Goal: Information Seeking & Learning: Learn about a topic

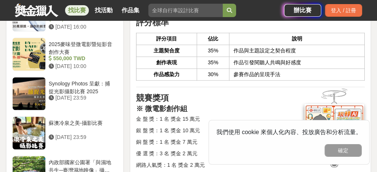
scroll to position [775, 0]
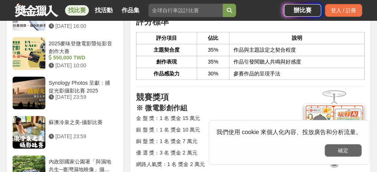
click at [343, 149] on button "確定" at bounding box center [343, 150] width 37 height 13
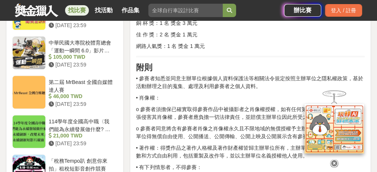
scroll to position [974, 0]
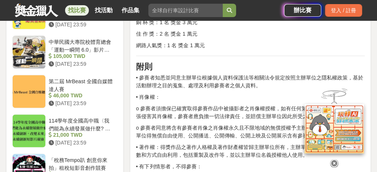
click at [333, 160] on icon at bounding box center [334, 158] width 8 height 8
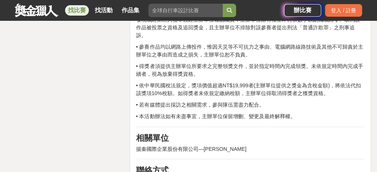
scroll to position [1296, 0]
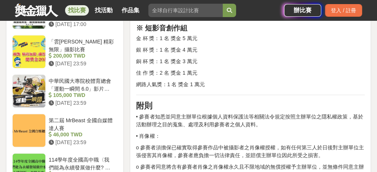
drag, startPoint x: 152, startPoint y: 110, endPoint x: 206, endPoint y: 65, distance: 70.4
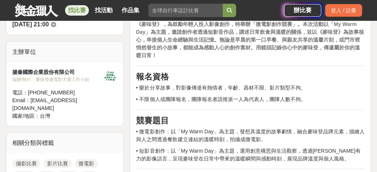
scroll to position [255, 0]
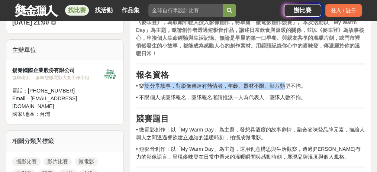
drag, startPoint x: 146, startPoint y: 78, endPoint x: 261, endPoint y: 76, distance: 114.5
click at [283, 82] on p "• 樂於分享故事，對影像傳達有熱情者，年齡、器材不限、影片類型不拘。" at bounding box center [250, 86] width 229 height 8
click at [233, 82] on p "• 樂於分享故事，對影像傳達有熱情者，年齡、器材不限、影片類型不拘。" at bounding box center [250, 86] width 229 height 8
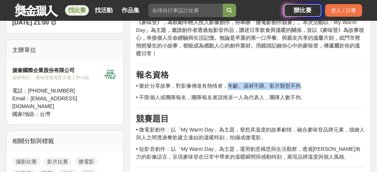
drag, startPoint x: 229, startPoint y: 79, endPoint x: 302, endPoint y: 76, distance: 72.6
click at [302, 82] on p "• 樂於分享故事，對影像傳達有熱情者，年齡、器材不限、影片類型不拘。" at bounding box center [250, 86] width 229 height 8
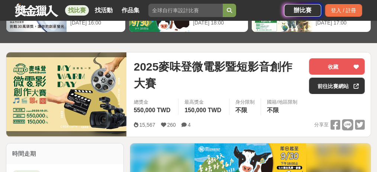
scroll to position [57, 0]
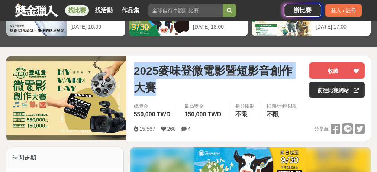
drag, startPoint x: 135, startPoint y: 66, endPoint x: 172, endPoint y: 86, distance: 41.9
click at [172, 86] on span "2025麥味登微電影暨短影音創作大賽" at bounding box center [218, 78] width 169 height 33
copy span "2025麥味登微電影暨短影音創作大賽"
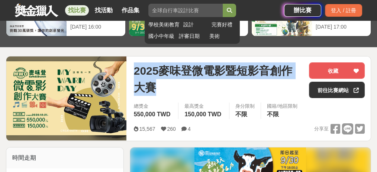
copy span "2025麥味登微電影暨短影音創作大賽"
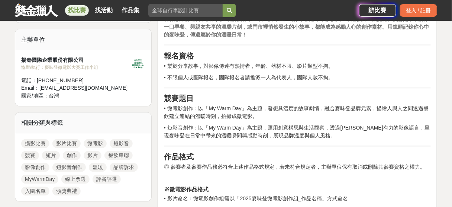
scroll to position [246, 0]
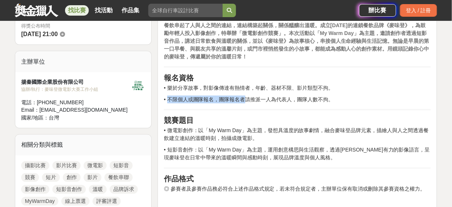
drag, startPoint x: 167, startPoint y: 96, endPoint x: 233, endPoint y: 97, distance: 65.8
click at [245, 97] on p "• 不限個人或團隊報名，團隊報名者請推派一人為代表人，團隊人數不拘。" at bounding box center [297, 100] width 267 height 8
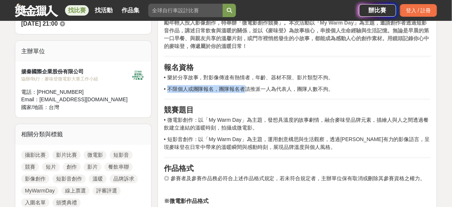
scroll to position [275, 0]
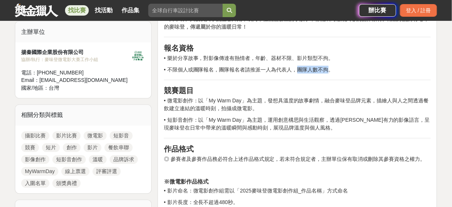
drag, startPoint x: 298, startPoint y: 69, endPoint x: 326, endPoint y: 67, distance: 28.7
click at [326, 67] on p "• 不限個人或團隊報名，團隊報名者請推派一人為代表人，團隊人數不拘。" at bounding box center [297, 70] width 267 height 8
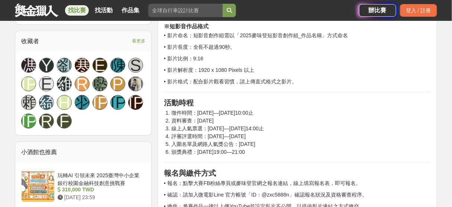
scroll to position [543, 0]
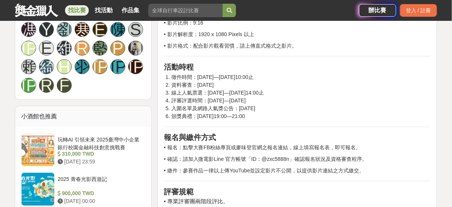
drag, startPoint x: 188, startPoint y: 78, endPoint x: 291, endPoint y: 76, distance: 102.3
click at [291, 76] on li "徵件時間：[DATE]—[DATE]10:00止" at bounding box center [300, 77] width 259 height 8
click at [244, 86] on li "資料審查：[DATE]" at bounding box center [300, 85] width 259 height 8
drag, startPoint x: 186, startPoint y: 84, endPoint x: 259, endPoint y: 81, distance: 72.6
click at [259, 81] on li "資料審查：[DATE]" at bounding box center [300, 85] width 259 height 8
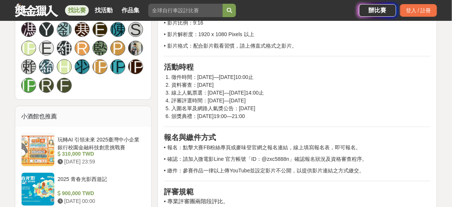
click at [243, 89] on li "線上人氣票選：[DATE]—[DATE]14:00止" at bounding box center [300, 93] width 259 height 8
drag, startPoint x: 220, startPoint y: 88, endPoint x: 286, endPoint y: 88, distance: 65.8
click at [286, 89] on li "線上人氣票選：[DATE]—[DATE]14:00止" at bounding box center [300, 93] width 259 height 8
click at [270, 98] on li "評審評選時間：[DATE]—[DATE]" at bounding box center [300, 101] width 259 height 8
drag, startPoint x: 233, startPoint y: 98, endPoint x: 300, endPoint y: 98, distance: 67.7
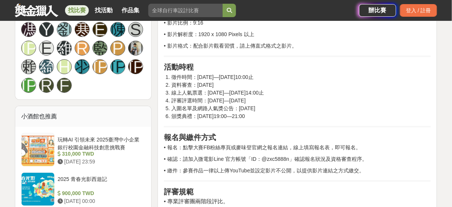
click at [300, 98] on li "評審評選時間：[DATE]—[DATE]" at bounding box center [300, 101] width 259 height 8
click at [251, 104] on li "入圍名單及網路人氣獎公告：[DATE]" at bounding box center [300, 108] width 259 height 8
drag, startPoint x: 223, startPoint y: 107, endPoint x: 295, endPoint y: 107, distance: 72.1
click at [295, 107] on li "入圍名單及網路人氣獎公告：[DATE]" at bounding box center [300, 108] width 259 height 8
click at [281, 112] on li "頒獎典禮：[DATE]19:00—21:00" at bounding box center [300, 116] width 259 height 8
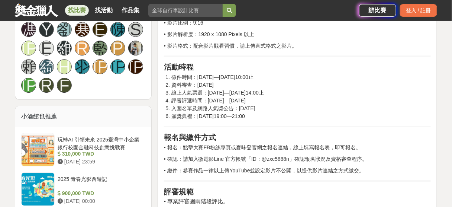
drag, startPoint x: 280, startPoint y: 112, endPoint x: 252, endPoint y: 103, distance: 29.6
click at [252, 103] on ol "徵件時間：[DATE]—[DATE]10:00止 資料審查：[DATE] 線上人氣票選：[DATE]—[DATE]14:00止 評審評選時間：[DATE]—[…" at bounding box center [297, 96] width 267 height 47
click at [294, 110] on li "入圍名單及網路人氣獎公告：[DATE]" at bounding box center [300, 108] width 259 height 8
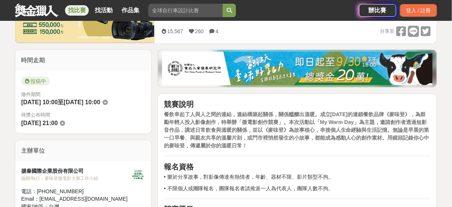
scroll to position [157, 0]
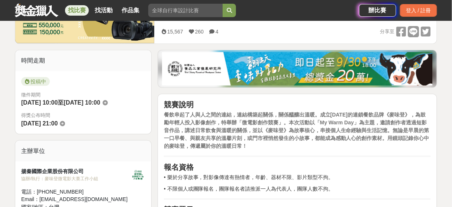
click at [304, 121] on strong "餐飲串起了人與人之間的連結，連結構築起關係，關係醞釀出溫暖。成立[DATE]的連鎖餐飲品牌《麥味登》，為鼓勵年輕人投入影像創作，特舉辦「微電影創作競賽」。本次…" at bounding box center [296, 130] width 265 height 37
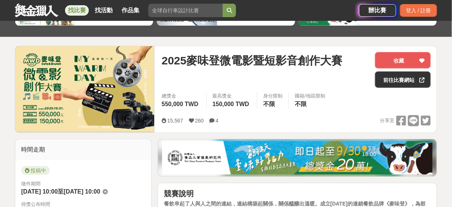
scroll to position [67, 0]
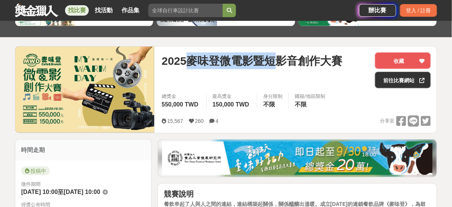
drag, startPoint x: 193, startPoint y: 58, endPoint x: 273, endPoint y: 58, distance: 79.9
click at [273, 58] on span "2025麥味登微電影暨短影音創作大賽" at bounding box center [252, 60] width 181 height 17
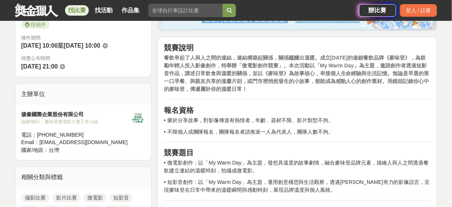
scroll to position [216, 0]
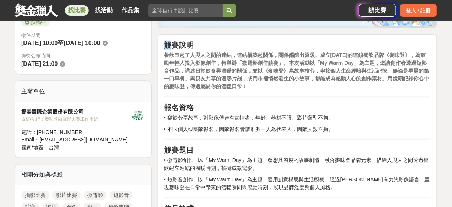
drag, startPoint x: 163, startPoint y: 45, endPoint x: 180, endPoint y: 50, distance: 17.7
click at [249, 69] on strong "餐飲串起了人與人之間的連結，連結構築起關係，關係醞釀出溫暖。成立[DATE]的連鎖餐飲品牌《麥味登》，為鼓勵年輕人投入影像創作，特舉辦「微電影創作競賽」。本次…" at bounding box center [296, 70] width 265 height 37
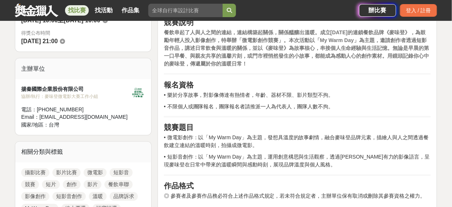
scroll to position [246, 0]
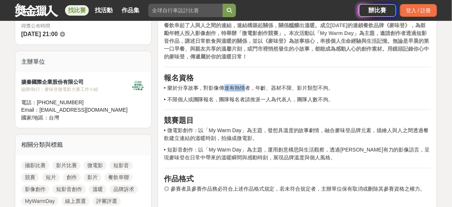
drag, startPoint x: 225, startPoint y: 88, endPoint x: 246, endPoint y: 84, distance: 21.5
click at [246, 84] on p "• 樂於分享故事，對影像傳達有熱情者，年齡、器材不限、影片類型不拘。" at bounding box center [297, 88] width 267 height 8
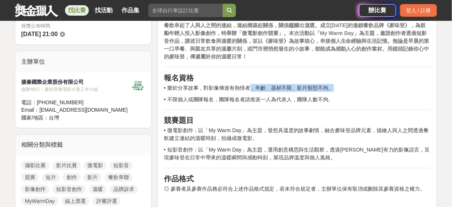
drag, startPoint x: 261, startPoint y: 84, endPoint x: 332, endPoint y: 82, distance: 70.3
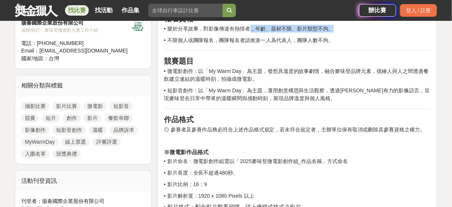
scroll to position [305, 0]
drag, startPoint x: 173, startPoint y: 69, endPoint x: 183, endPoint y: 70, distance: 10.9
click at [181, 69] on p "• 微電影創作：以「My Warm Day」為主題，發想具溫度的故事劇情，融合麥味登品牌元素，描繪人與人之間透過餐飲建立連結的溫暖時刻，拍攝成微電影。" at bounding box center [297, 75] width 267 height 16
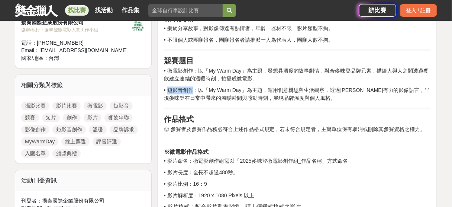
drag, startPoint x: 168, startPoint y: 91, endPoint x: 193, endPoint y: 90, distance: 25.7
click at [193, 90] on p "• 短影音創作：以「My Warm Day」為主題，運用創意構思與生活觀察，透過[PERSON_NAME]有力的影像語言，呈現麥味登在日常中帶來的溫暖瞬間與感…" at bounding box center [297, 95] width 267 height 16
click at [168, 64] on strong "競賽題目" at bounding box center [179, 61] width 30 height 8
click at [174, 91] on p "• 短影音創作：以「My Warm Day」為主題，運用創意構思與生活觀察，透過[PERSON_NAME]有力的影像語言，呈現麥味登在日常中帶來的溫暖瞬間與感…" at bounding box center [297, 95] width 267 height 16
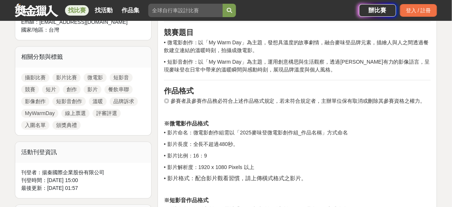
scroll to position [335, 0]
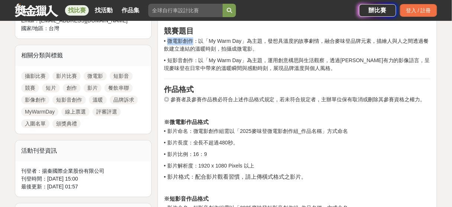
drag, startPoint x: 169, startPoint y: 39, endPoint x: 190, endPoint y: 41, distance: 21.2
click at [190, 41] on p "• 微電影創作：以「My Warm Day」為主題，發想具溫度的故事劇情，融合麥味登品牌元素，描繪人與人之間透過餐飲建立連結的溫暖時刻，拍攝成微電影。" at bounding box center [297, 46] width 267 height 16
drag, startPoint x: 170, startPoint y: 61, endPoint x: 188, endPoint y: 61, distance: 18.6
click at [188, 61] on p "• 短影音創作：以「My Warm Day」為主題，運用創意構思與生活觀察，透過[PERSON_NAME]有力的影像語言，呈現麥味登在日常中帶來的溫暖瞬間與感…" at bounding box center [297, 65] width 267 height 16
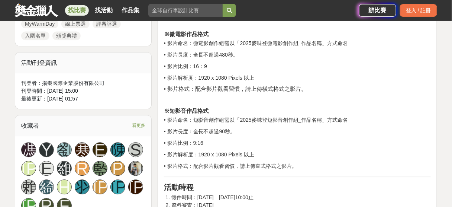
scroll to position [424, 0]
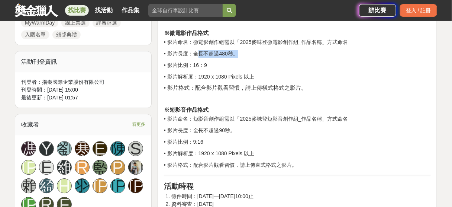
drag, startPoint x: 196, startPoint y: 54, endPoint x: 239, endPoint y: 52, distance: 42.8
click at [239, 52] on p "• 影片長度：全長不超過480秒。" at bounding box center [297, 54] width 267 height 8
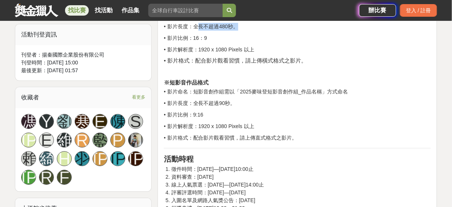
scroll to position [454, 0]
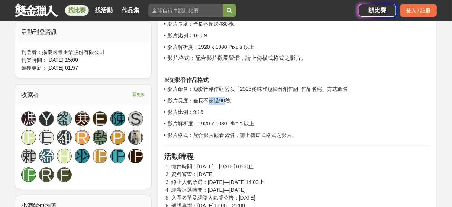
drag, startPoint x: 209, startPoint y: 98, endPoint x: 227, endPoint y: 98, distance: 17.5
click at [227, 98] on p "• 影片長度：全長不超過90秒。" at bounding box center [297, 101] width 267 height 8
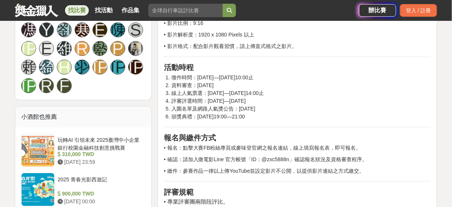
scroll to position [543, 0]
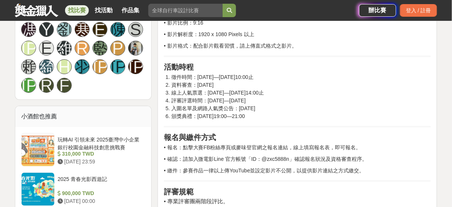
drag, startPoint x: 259, startPoint y: 75, endPoint x: 276, endPoint y: 76, distance: 17.5
click at [276, 76] on li "徵件時間：[DATE]—[DATE]10:00止" at bounding box center [300, 77] width 259 height 8
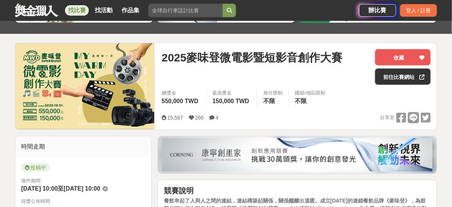
scroll to position [0, 0]
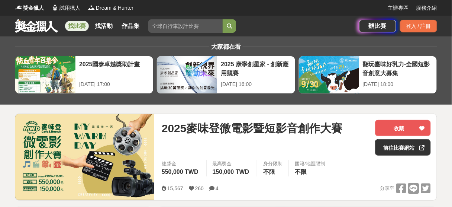
drag, startPoint x: 259, startPoint y: 97, endPoint x: 239, endPoint y: 33, distance: 67.4
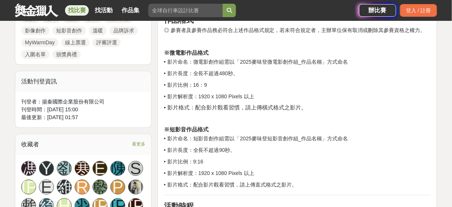
scroll to position [416, 0]
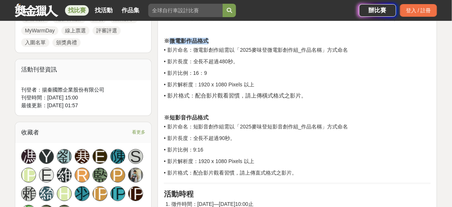
drag, startPoint x: 168, startPoint y: 42, endPoint x: 219, endPoint y: 39, distance: 51.8
click at [219, 39] on h4 "※微電影作品格式" at bounding box center [297, 41] width 267 height 7
drag, startPoint x: 180, startPoint y: 114, endPoint x: 212, endPoint y: 115, distance: 32.0
click at [212, 115] on h4 "※短影音作品格式" at bounding box center [297, 111] width 267 height 20
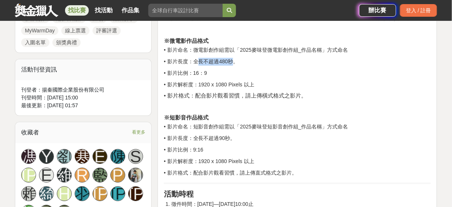
drag, startPoint x: 234, startPoint y: 60, endPoint x: 197, endPoint y: 60, distance: 36.8
click at [197, 60] on p "• 影片長度：全長不超過480秒。" at bounding box center [297, 62] width 267 height 8
click at [208, 137] on p "• 影片長度：全長不超過90秒。" at bounding box center [297, 138] width 267 height 8
click at [242, 137] on p "• 影片長度：全長不超過90秒。" at bounding box center [297, 138] width 267 height 8
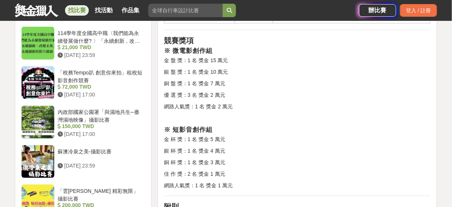
scroll to position [803, 0]
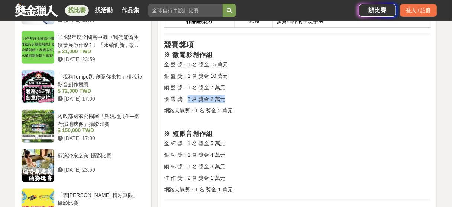
drag, startPoint x: 225, startPoint y: 94, endPoint x: 188, endPoint y: 95, distance: 36.5
click at [188, 95] on p "優 選 獎：3 名 獎金 2 萬元" at bounding box center [297, 99] width 267 height 8
click at [246, 99] on p "優 選 獎：3 名 獎金 2 萬元" at bounding box center [297, 99] width 267 height 8
drag, startPoint x: 191, startPoint y: 99, endPoint x: 161, endPoint y: 99, distance: 30.5
click at [161, 99] on div "競賽說明 餐飲串起了人與人之間的連結，連結構築起關係，關係醞釀出溫暖。成立[DATE]的連鎖餐飲品牌《麥味登》，為鼓勵年輕人投入影像創作，特舉辦「微電影創作競…" at bounding box center [298, 49] width 280 height 1205
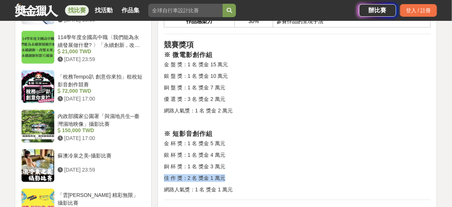
drag, startPoint x: 232, startPoint y: 174, endPoint x: 164, endPoint y: 175, distance: 67.3
click at [164, 172] on p "佳 作 獎：2 名 獎金 1 萬元" at bounding box center [297, 178] width 267 height 8
click at [273, 86] on p "銅 盤 獎：1 名 獎金 7 萬元" at bounding box center [297, 88] width 267 height 8
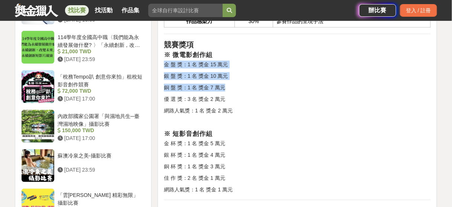
drag, startPoint x: 160, startPoint y: 59, endPoint x: 235, endPoint y: 81, distance: 78.0
click at [235, 81] on div "競賽說明 餐飲串起了人與人之間的連結，連結構築起關係，關係醞釀出溫暖。成立[DATE]的連鎖餐飲品牌《麥味登》，為鼓勵年輕人投入影像創作，特舉辦「微電影創作競…" at bounding box center [298, 49] width 280 height 1205
